Goal: Transaction & Acquisition: Purchase product/service

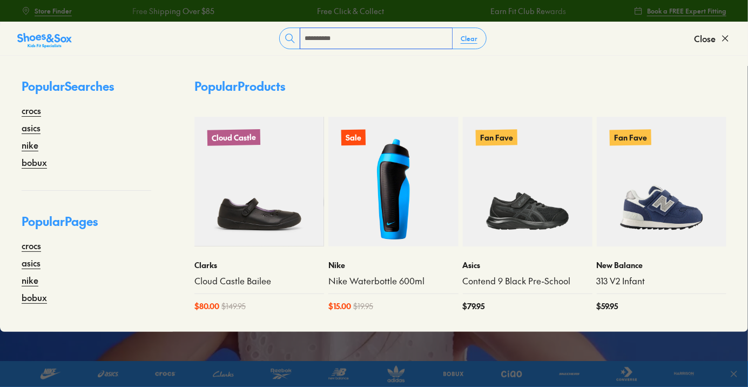
type input "**********"
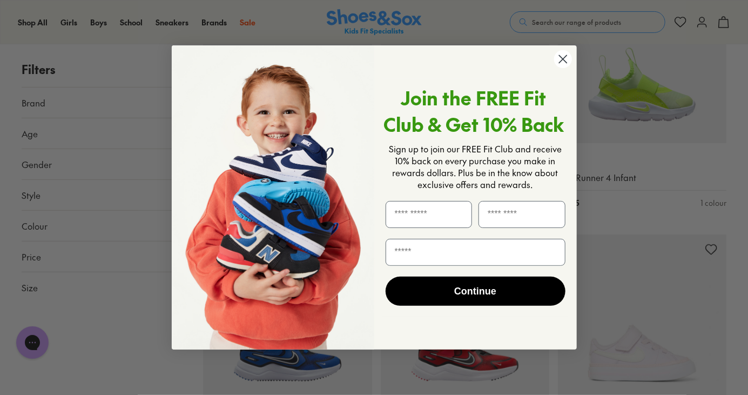
click at [561, 55] on circle "Close dialog" at bounding box center [562, 59] width 18 height 18
